Goal: Information Seeking & Learning: Learn about a topic

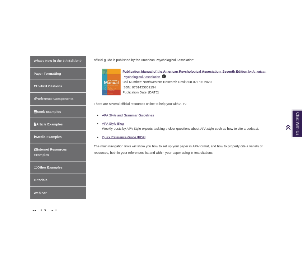
scroll to position [255, 0]
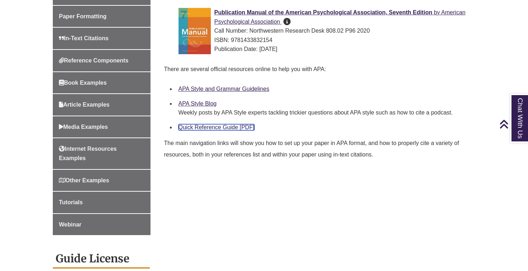
click at [217, 126] on link "Quick Reference Guide [PDF]" at bounding box center [216, 127] width 76 height 6
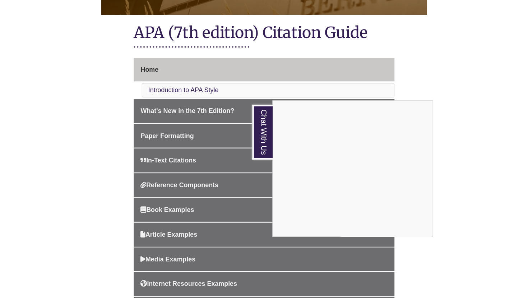
scroll to position [126, 0]
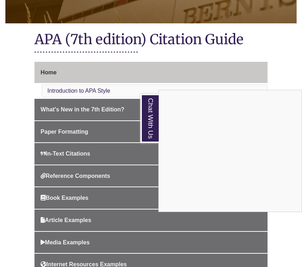
click at [112, 54] on div "Chat With Us" at bounding box center [151, 133] width 302 height 267
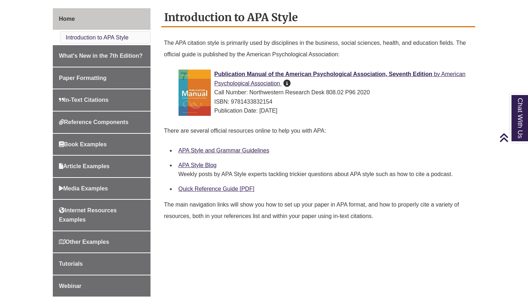
scroll to position [226, 0]
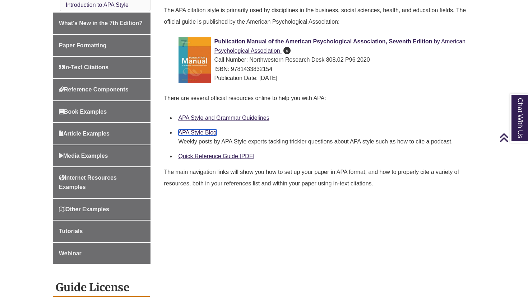
click at [204, 134] on link "APA Style Blog" at bounding box center [197, 133] width 38 height 6
click at [206, 117] on link "APA Style and Grammar Guidelines" at bounding box center [223, 118] width 91 height 6
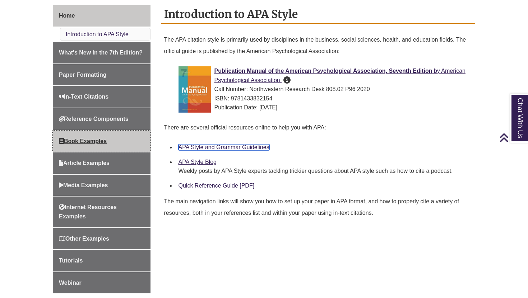
scroll to position [199, 0]
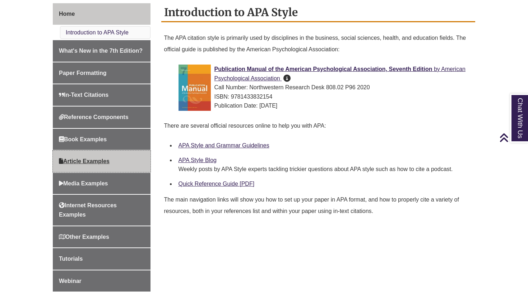
click at [101, 158] on span "Article Examples" at bounding box center [84, 161] width 51 height 6
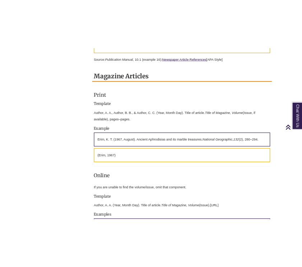
scroll to position [1164, 0]
